Goal: Task Accomplishment & Management: Use online tool/utility

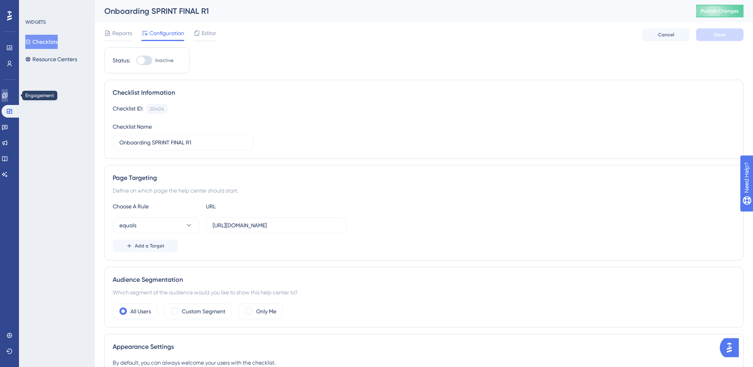
click at [0, 0] on link at bounding box center [0, 0] width 0 height 0
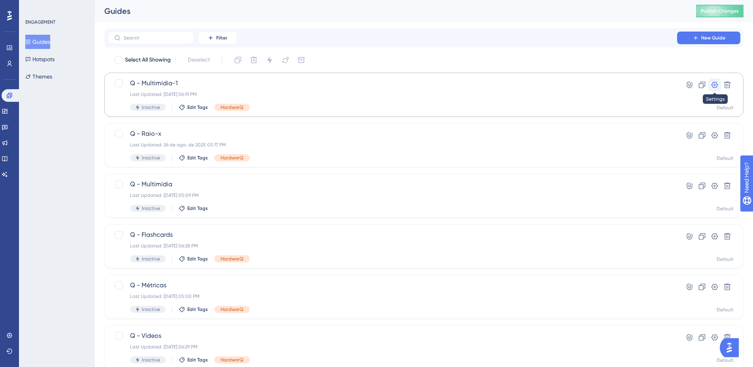
click at [505, 83] on icon at bounding box center [714, 85] width 8 height 8
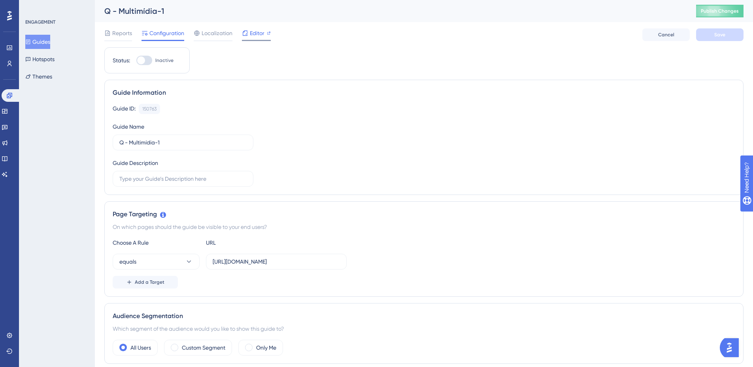
click at [258, 37] on span "Editor" at bounding box center [257, 32] width 15 height 9
